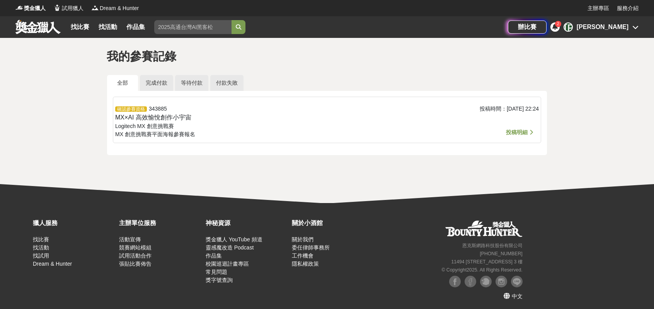
click at [71, 92] on div "我的參賽記錄 全部 完成付款 等待付款 付款失敗 確認參賽資格 343885 MX×AI 高效愉悅創作小宇宙 Logitech MX 創意挑戰賽 MX 創意挑…" at bounding box center [327, 111] width 654 height 146
click at [43, 31] on link at bounding box center [38, 26] width 47 height 15
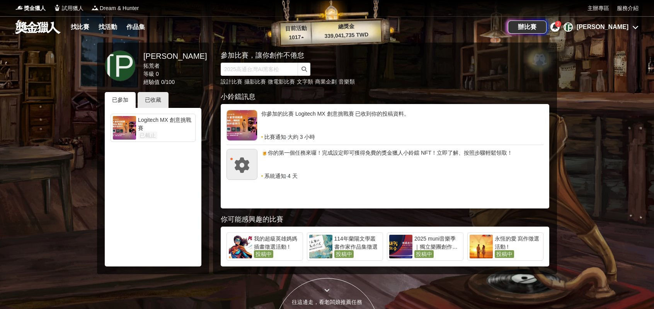
click at [643, 117] on div at bounding box center [327, 154] width 654 height 309
click at [560, 31] on div "2" at bounding box center [555, 26] width 9 height 9
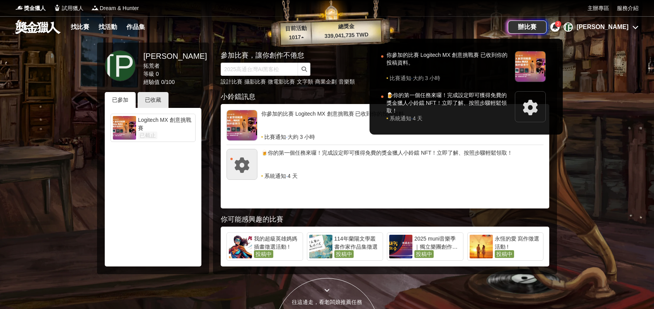
click at [561, 22] on div "2" at bounding box center [558, 24] width 6 height 6
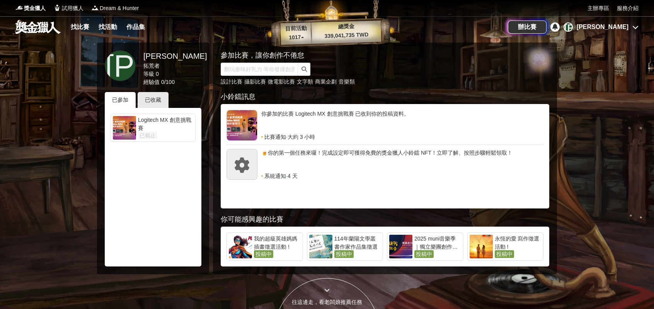
click at [442, 65] on form at bounding box center [372, 69] width 302 height 13
click at [230, 80] on link "設計比賽" at bounding box center [232, 81] width 22 height 6
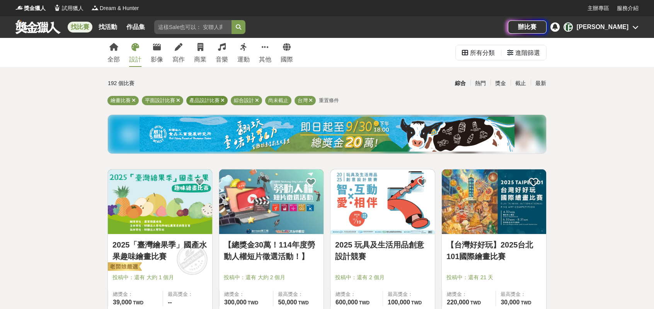
click at [223, 100] on icon at bounding box center [223, 100] width 4 height 5
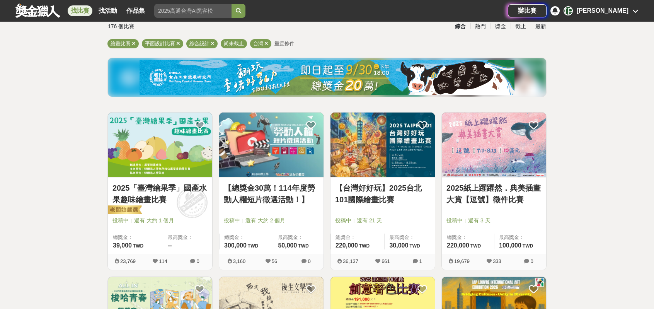
scroll to position [53, 0]
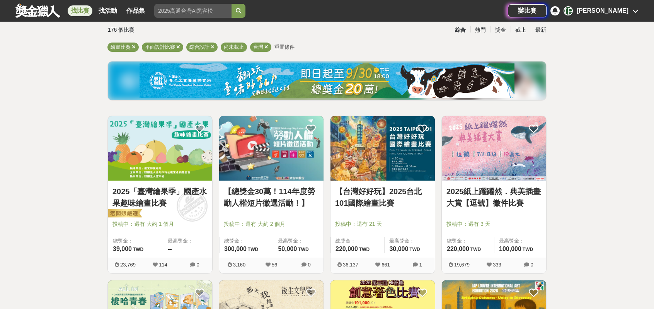
click at [130, 207] on link "2025「臺灣繪果季」國產水果趣味繪畫比賽" at bounding box center [160, 197] width 95 height 23
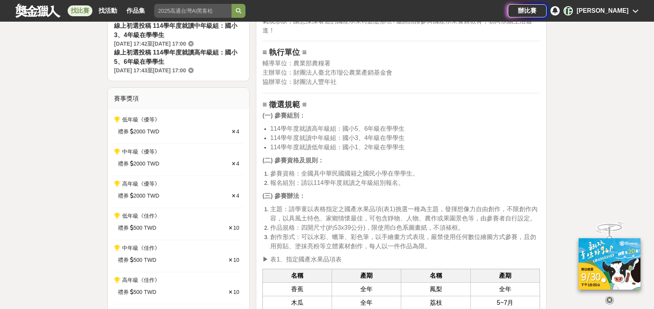
scroll to position [360, 0]
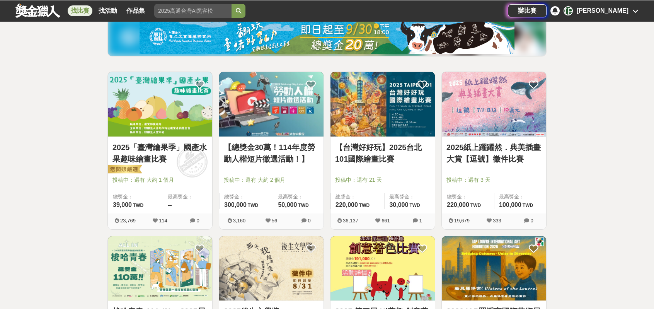
scroll to position [53, 0]
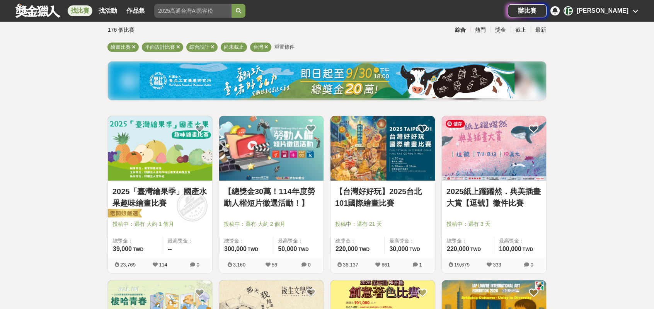
click at [497, 160] on img at bounding box center [494, 148] width 104 height 65
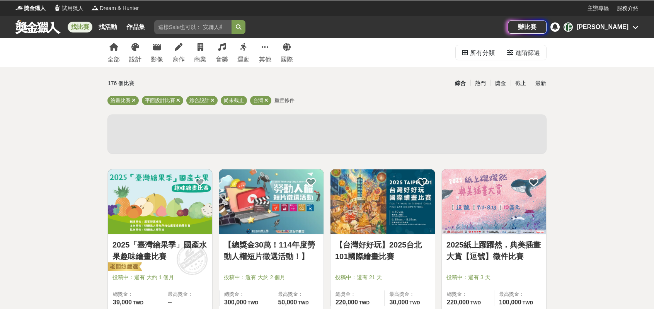
scroll to position [53, 0]
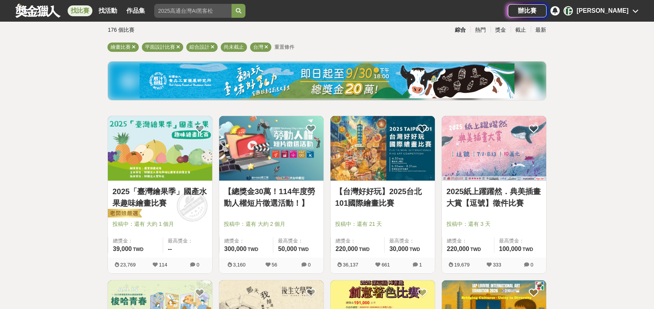
click at [378, 188] on link "【台灣好好玩】2025台北101國際繪畫比賽" at bounding box center [382, 197] width 95 height 23
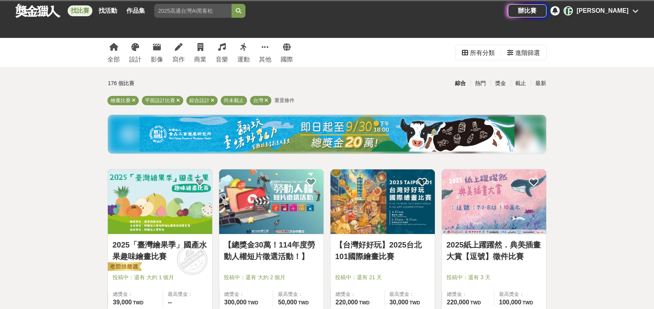
scroll to position [53, 0]
